Goal: Information Seeking & Learning: Learn about a topic

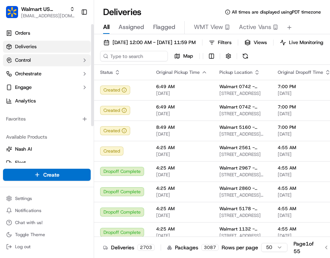
click at [46, 60] on button "Control" at bounding box center [47, 60] width 88 height 12
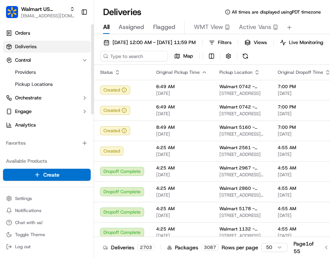
click at [53, 48] on link "Deliveries" at bounding box center [47, 47] width 88 height 12
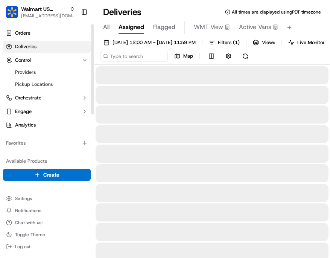
click at [133, 26] on span "Assigned" at bounding box center [132, 27] width 26 height 9
click at [165, 28] on span "Flagged" at bounding box center [164, 27] width 22 height 9
click at [108, 26] on span "All" at bounding box center [106, 27] width 6 height 9
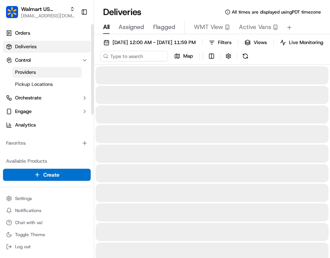
click at [41, 73] on link "Providers" at bounding box center [47, 72] width 70 height 11
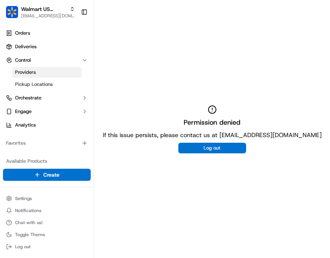
click at [200, 66] on div "Permission denied If this issue persists, please contact us at [EMAIL_ADDRESS][…" at bounding box center [212, 129] width 236 height 258
click at [40, 47] on link "Deliveries" at bounding box center [47, 47] width 88 height 12
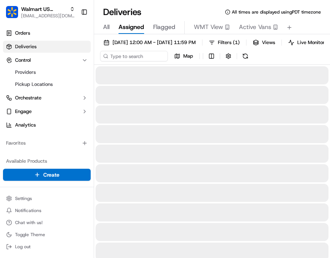
click at [129, 27] on span "Assigned" at bounding box center [132, 27] width 26 height 9
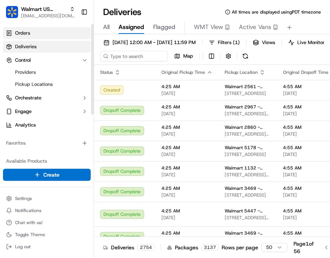
click at [58, 30] on link "Orders" at bounding box center [47, 33] width 88 height 12
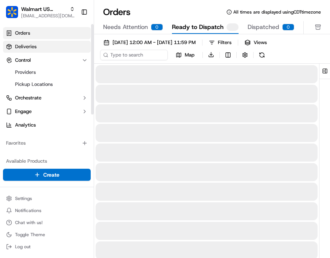
click at [58, 44] on link "Deliveries" at bounding box center [47, 47] width 88 height 12
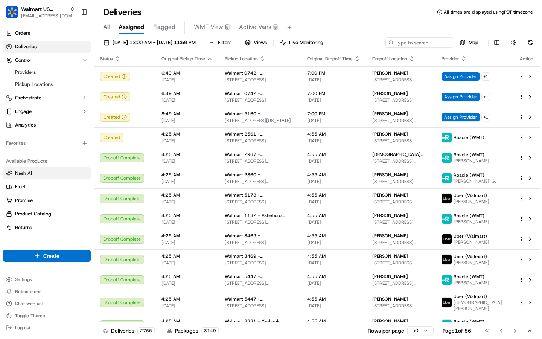
click at [49, 173] on link "Nash AI" at bounding box center [47, 173] width 82 height 7
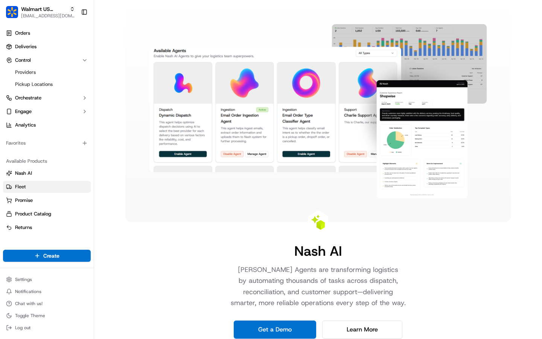
click at [48, 183] on link "Fleet" at bounding box center [47, 186] width 82 height 7
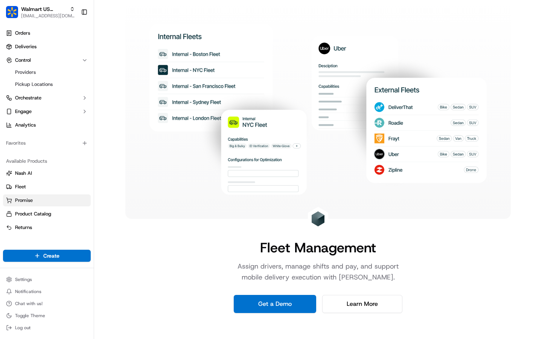
click at [53, 199] on link "Promise" at bounding box center [47, 200] width 82 height 7
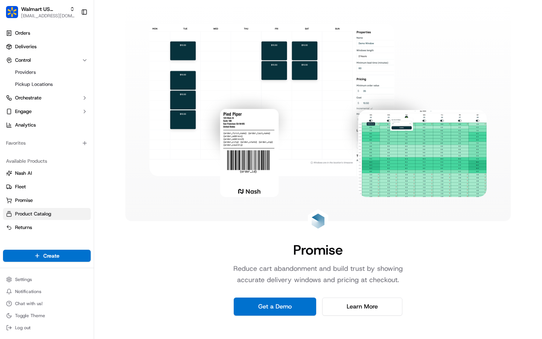
click at [57, 218] on button "Product Catalog" at bounding box center [47, 214] width 88 height 12
click at [55, 101] on button "Orchestrate" at bounding box center [47, 98] width 88 height 12
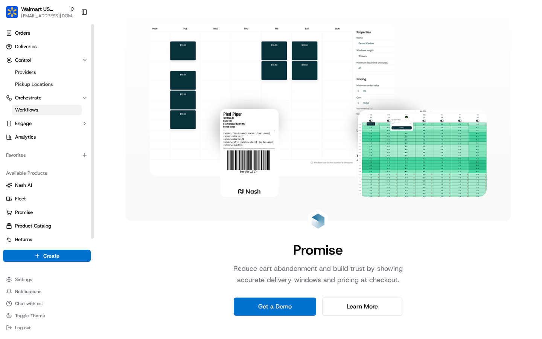
click at [55, 107] on link "Workflows" at bounding box center [47, 110] width 70 height 11
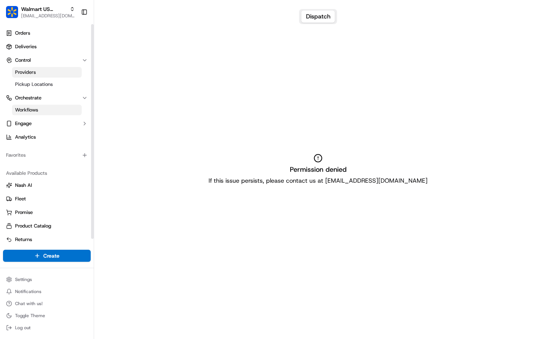
click at [49, 72] on link "Providers" at bounding box center [47, 72] width 70 height 11
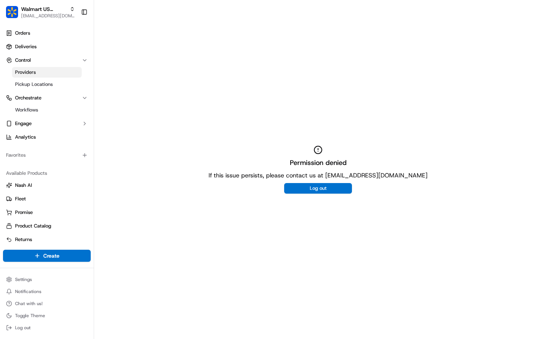
click at [266, 146] on icon at bounding box center [317, 149] width 9 height 9
click at [249, 128] on div "Permission denied If this issue persists, please contact us at [EMAIL_ADDRESS][…" at bounding box center [318, 169] width 448 height 339
click at [43, 137] on link "Analytics" at bounding box center [47, 137] width 88 height 12
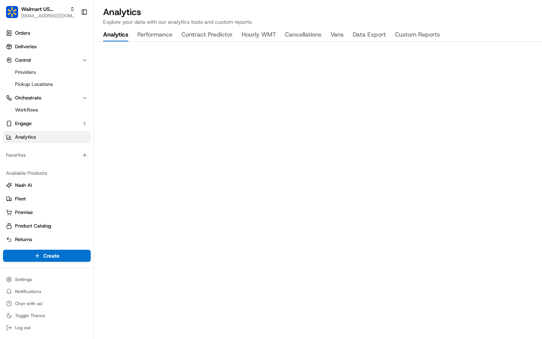
click at [153, 37] on button "Performance" at bounding box center [154, 35] width 35 height 13
click at [118, 35] on button "Analytics" at bounding box center [115, 35] width 25 height 13
click at [161, 31] on button "Performance" at bounding box center [154, 35] width 35 height 13
click at [207, 35] on button "Contract Predictor" at bounding box center [206, 35] width 51 height 13
click at [252, 33] on button "Hourly WMT" at bounding box center [259, 35] width 34 height 13
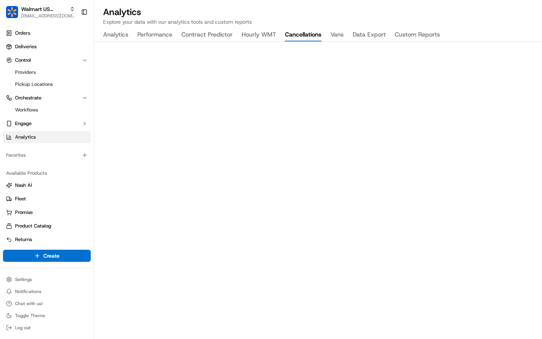
click at [266, 33] on button "Cancellations" at bounding box center [303, 35] width 36 height 13
click at [266, 38] on button "Custom Reports" at bounding box center [417, 35] width 45 height 13
click at [120, 32] on button "Analytics" at bounding box center [115, 35] width 25 height 13
